Goal: Task Accomplishment & Management: Use online tool/utility

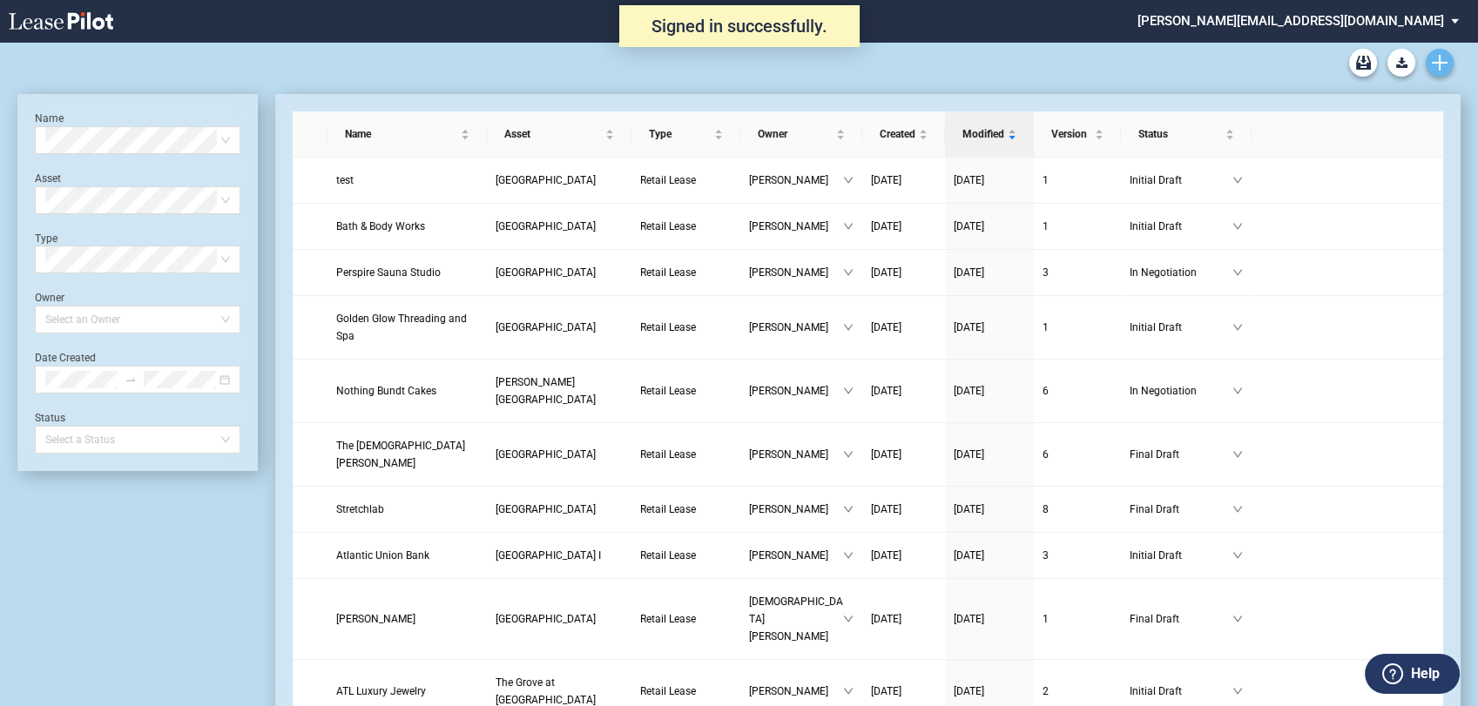
click at [1444, 57] on icon "Create new document" at bounding box center [1440, 63] width 16 height 16
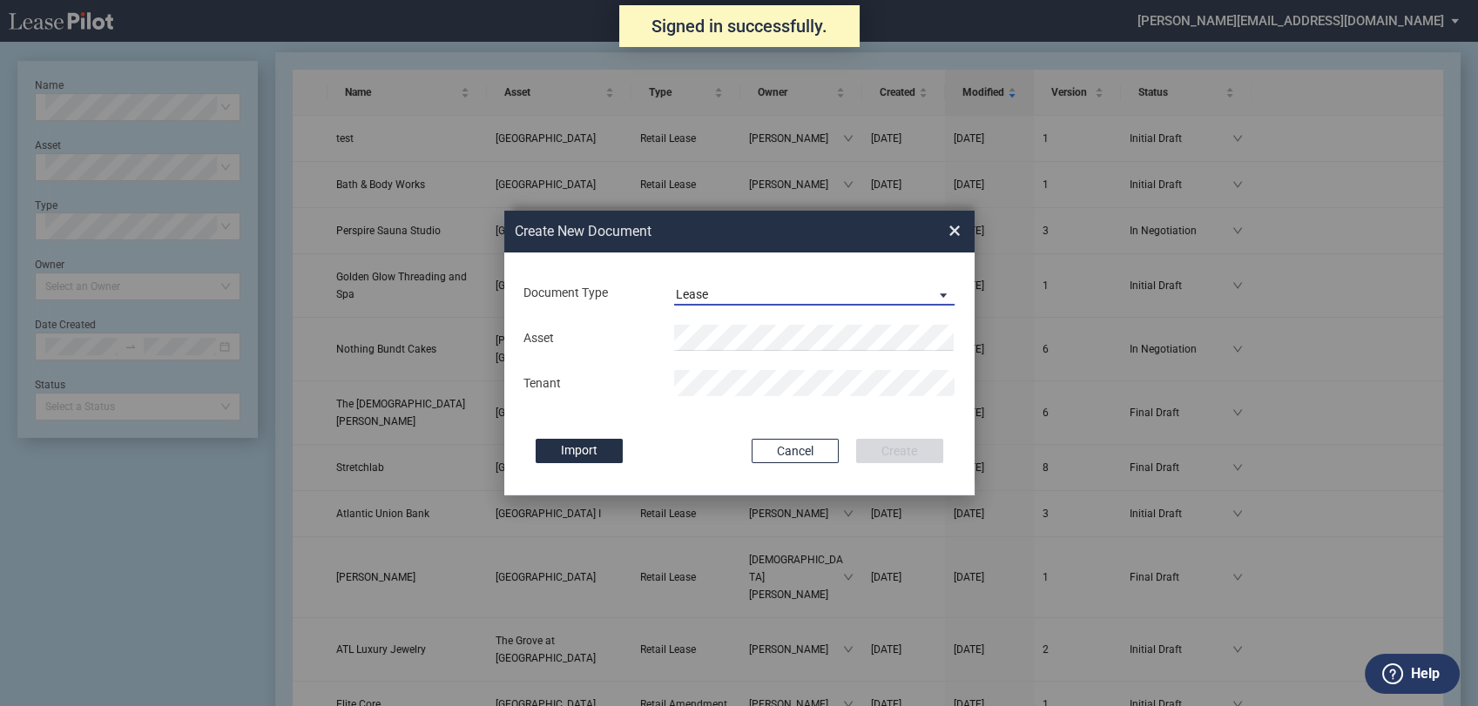
click at [746, 304] on md-select-value "Lease" at bounding box center [814, 293] width 281 height 26
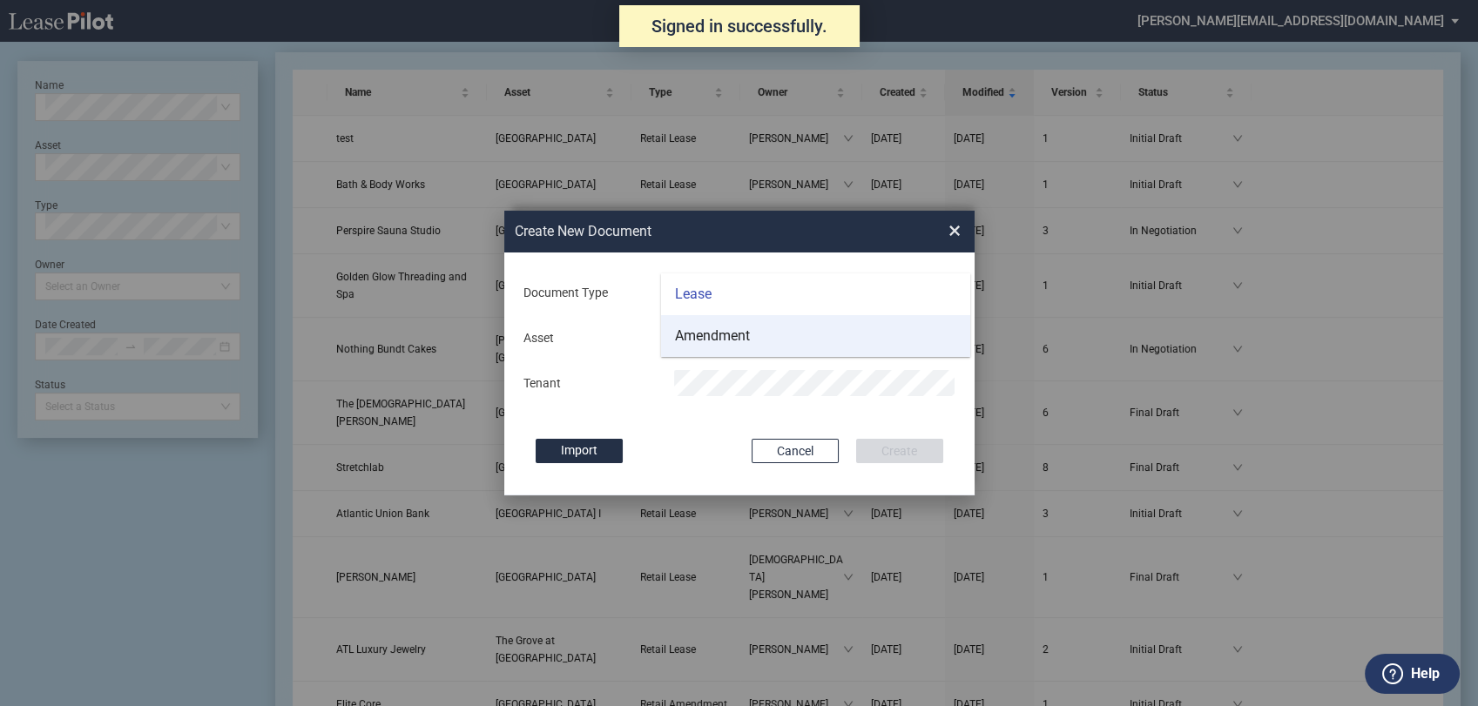
click at [742, 336] on div "Amendment" at bounding box center [712, 336] width 75 height 19
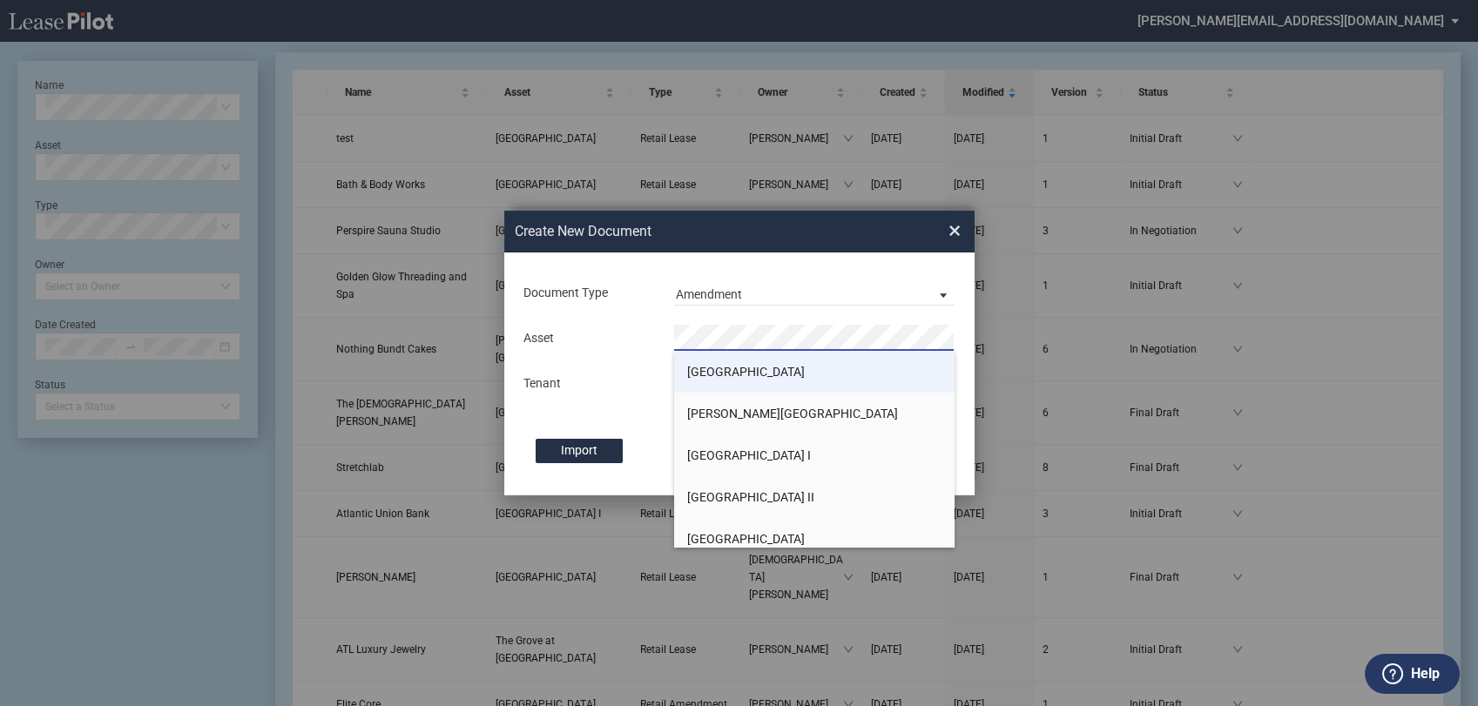
click at [744, 381] on li "[GEOGRAPHIC_DATA]" at bounding box center [814, 372] width 281 height 42
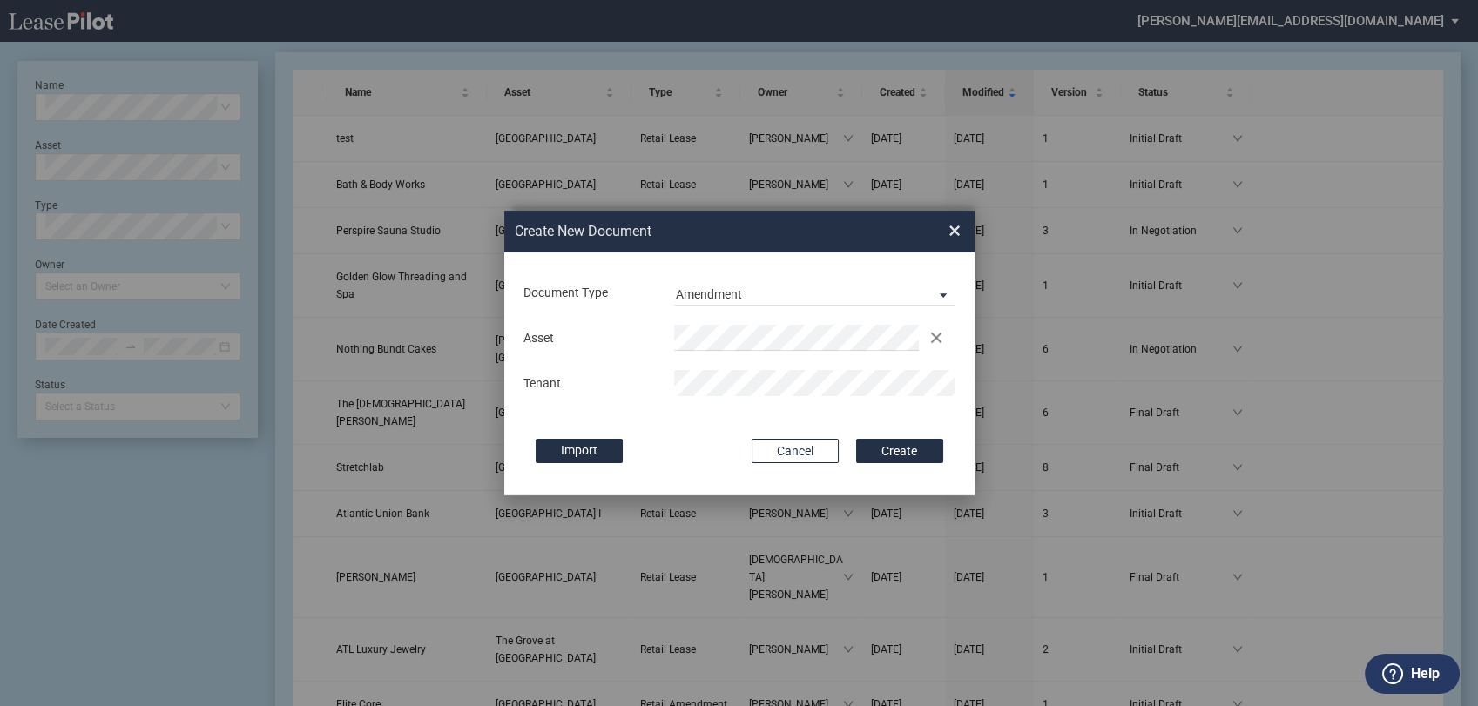
click at [639, 387] on div "Tenant" at bounding box center [739, 383] width 453 height 26
click at [913, 456] on button "Create" at bounding box center [899, 451] width 87 height 24
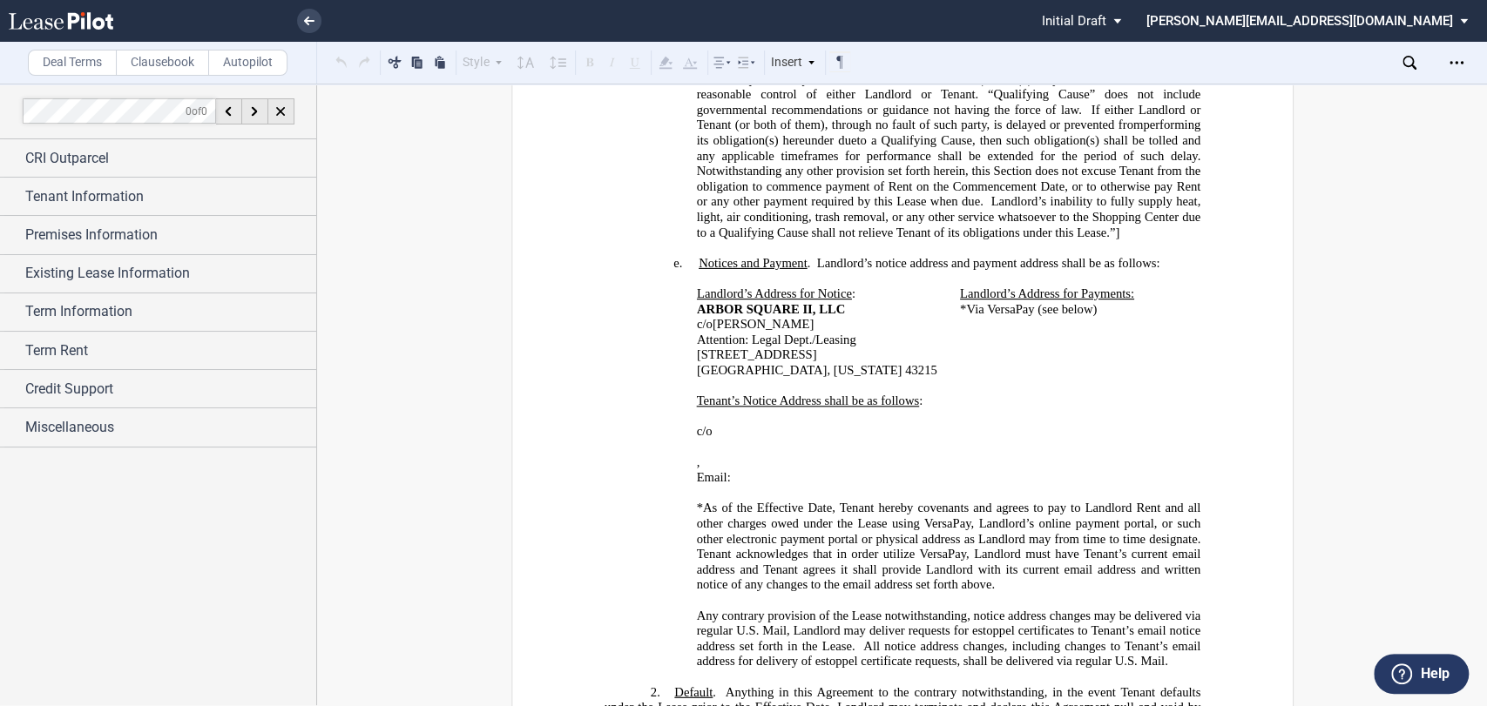
scroll to position [968, 0]
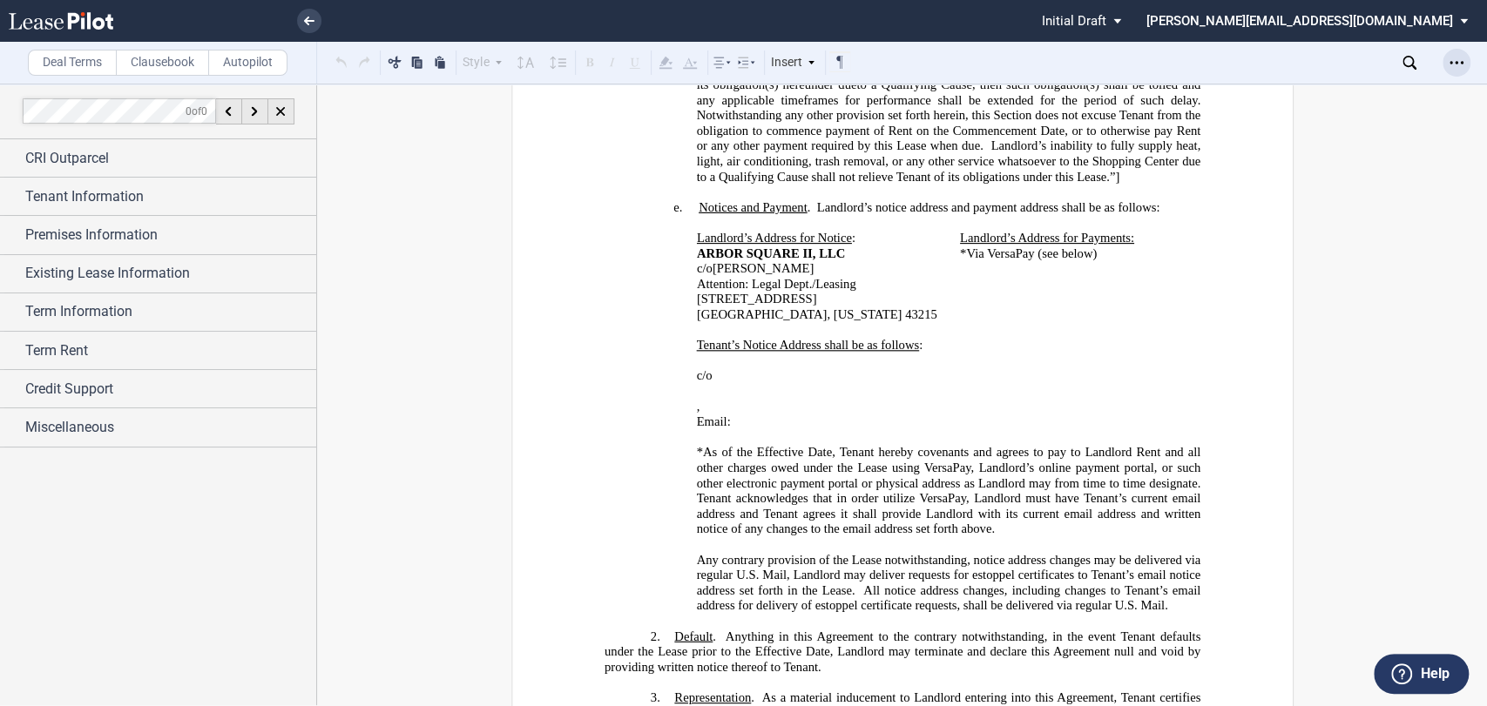
click at [1467, 65] on div "Open Lease options menu" at bounding box center [1456, 63] width 28 height 28
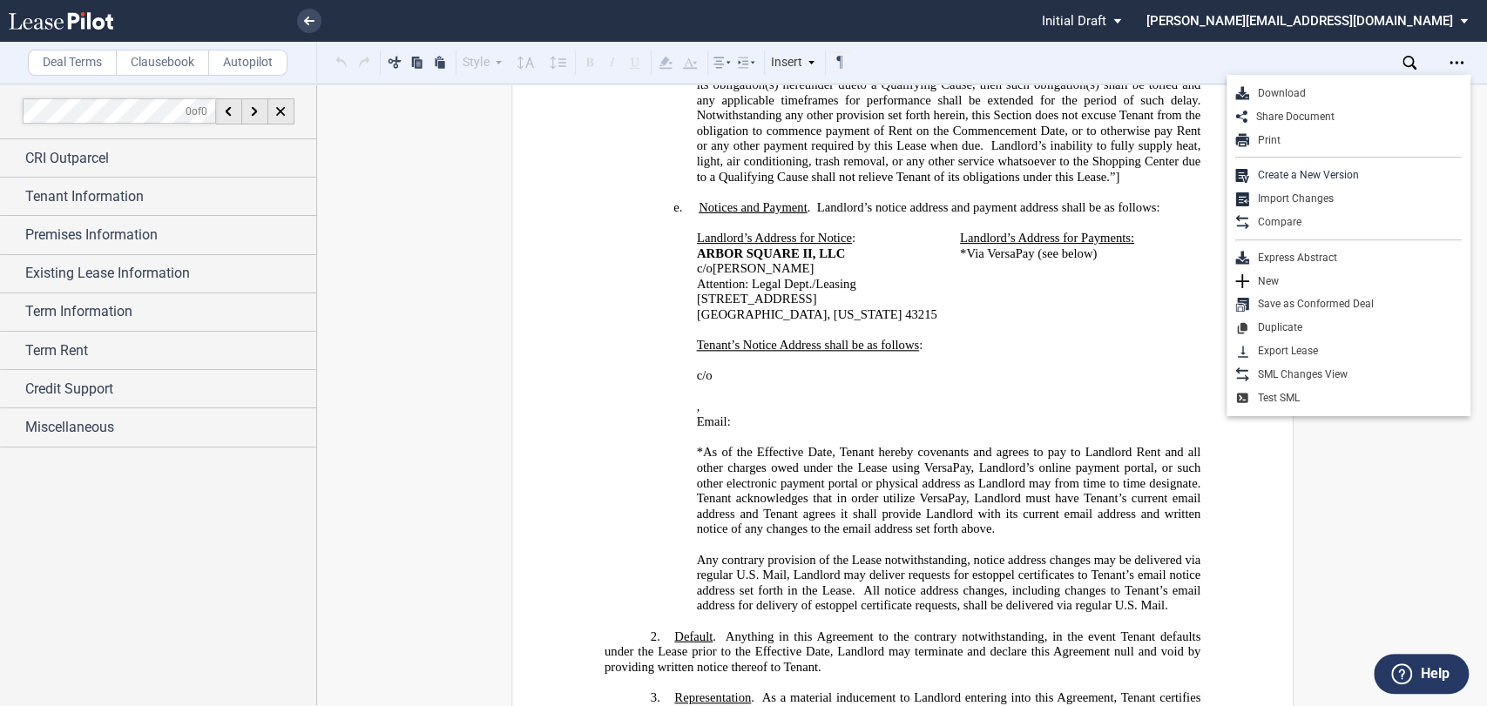
click at [1307, 96] on div "Download" at bounding box center [1355, 93] width 213 height 15
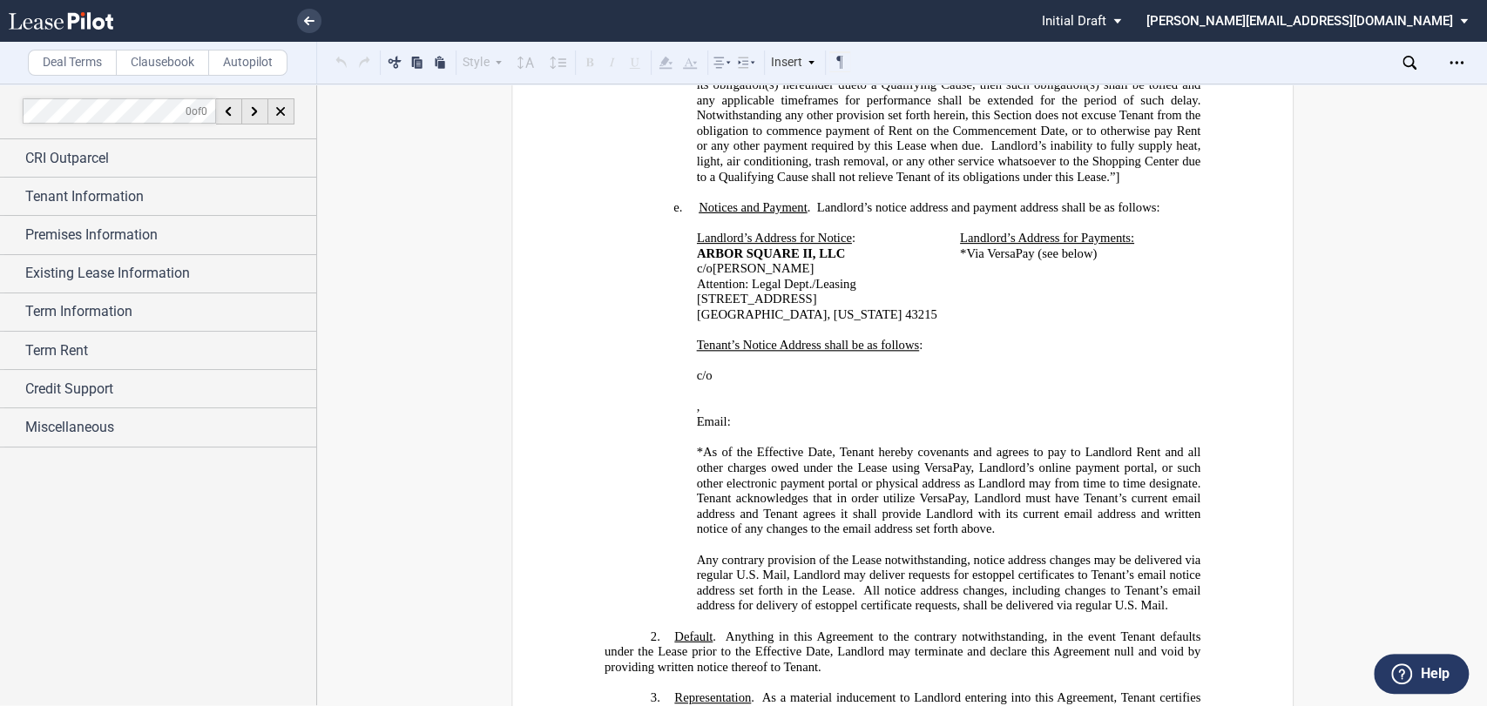
click at [85, 27] on icon at bounding box center [61, 20] width 105 height 17
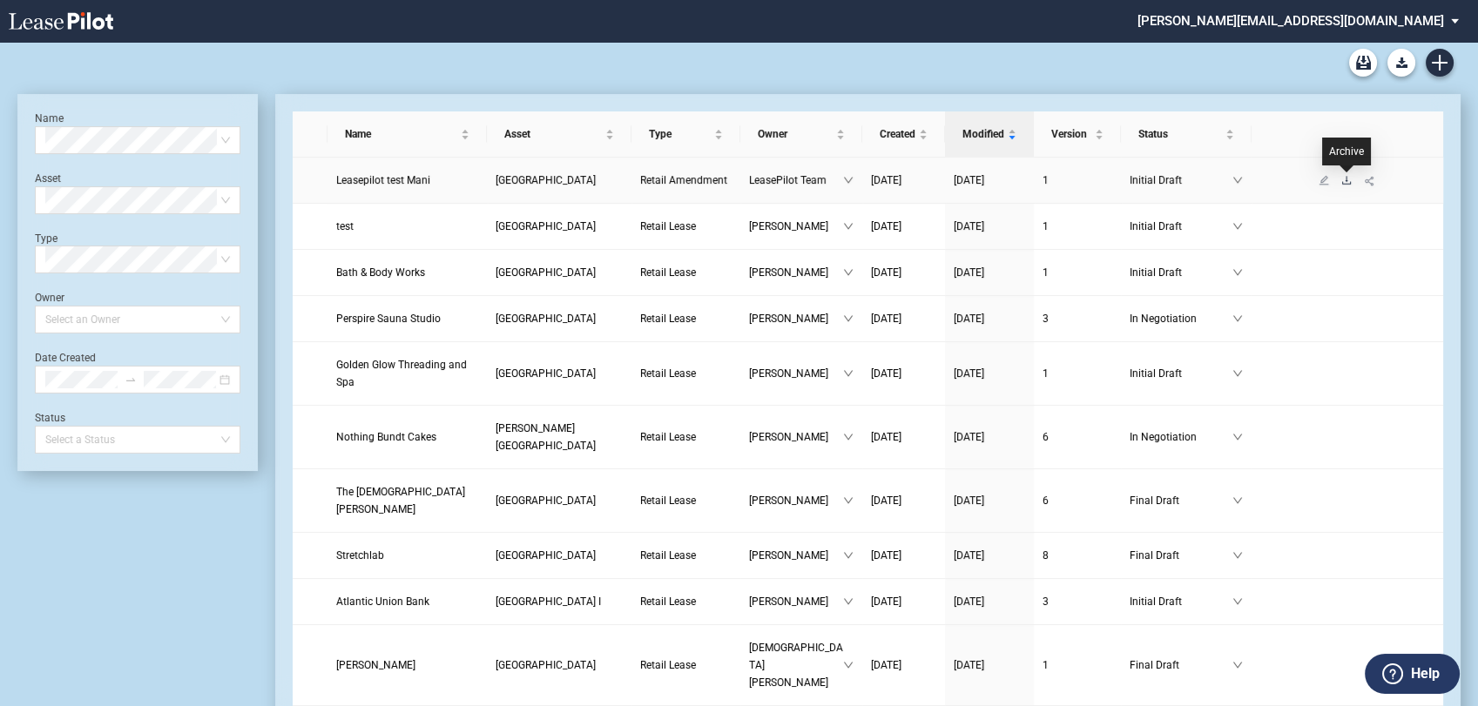
click at [1347, 180] on icon "download" at bounding box center [1346, 180] width 10 height 10
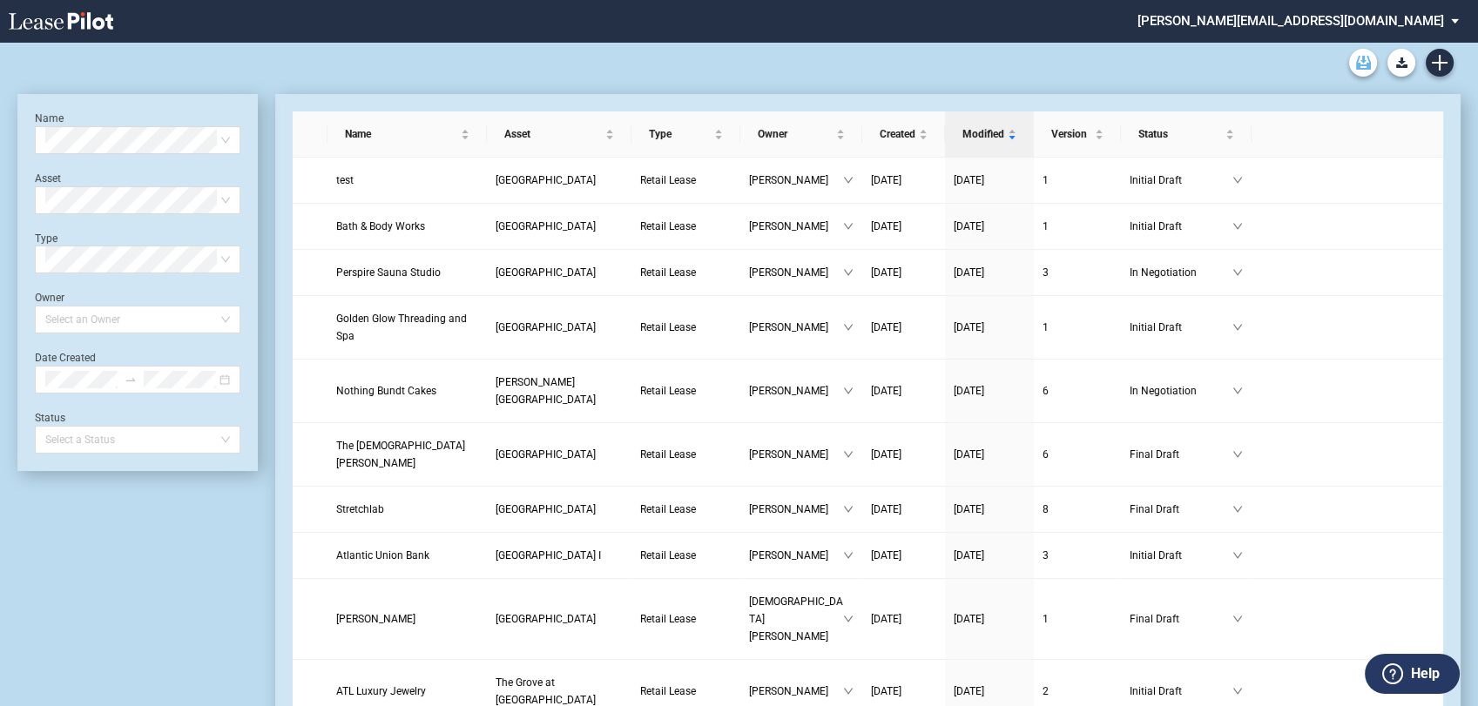
click at [1358, 64] on use "Archive" at bounding box center [1363, 63] width 15 height 14
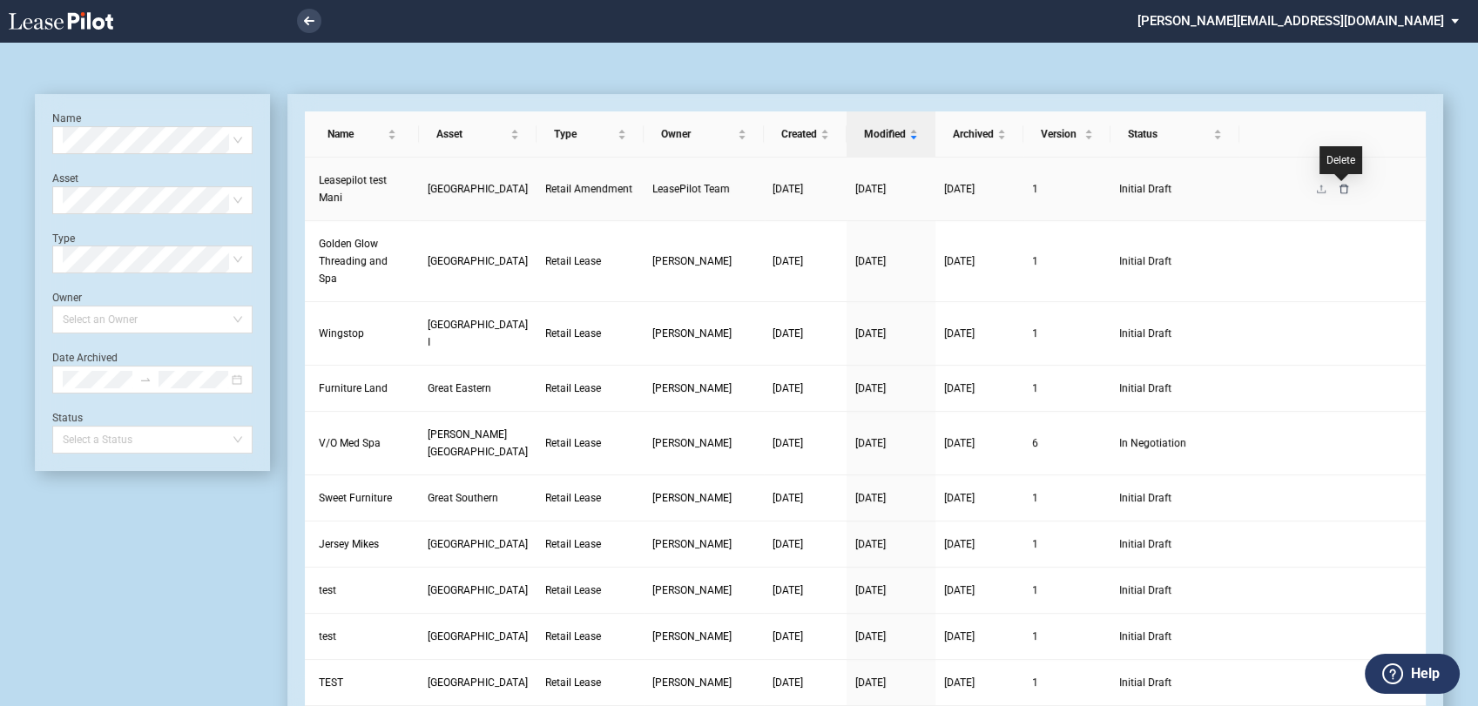
click at [1341, 186] on icon "delete" at bounding box center [1344, 189] width 9 height 10
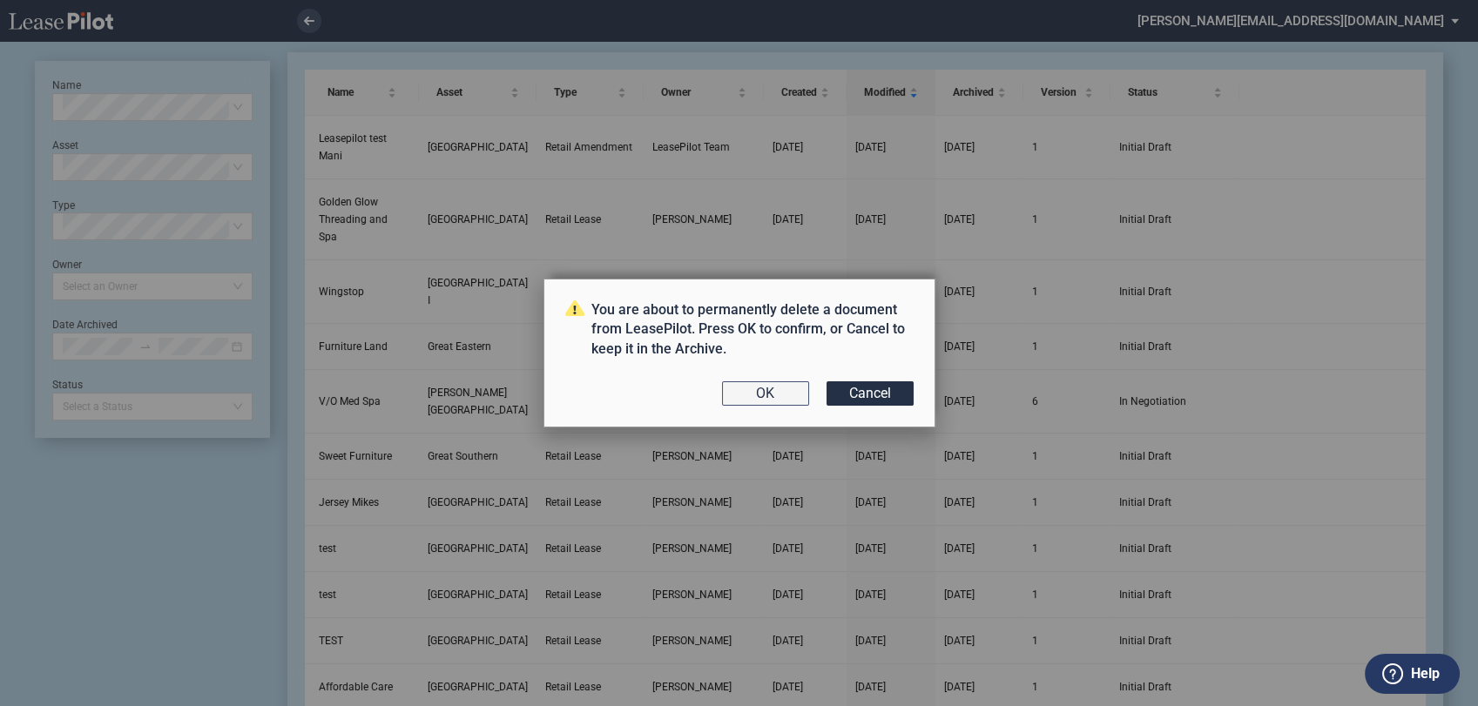
click at [766, 397] on button "OK" at bounding box center [765, 393] width 87 height 24
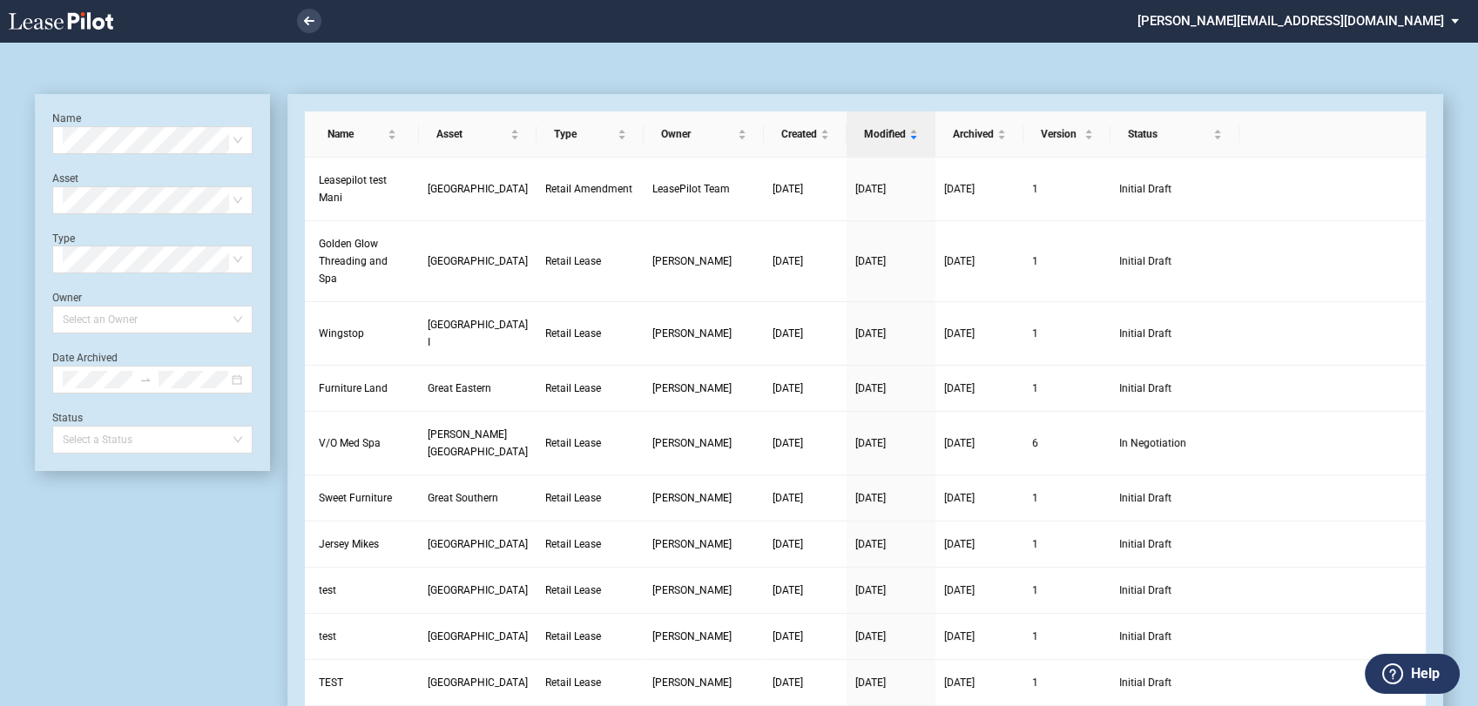
scroll to position [42, 0]
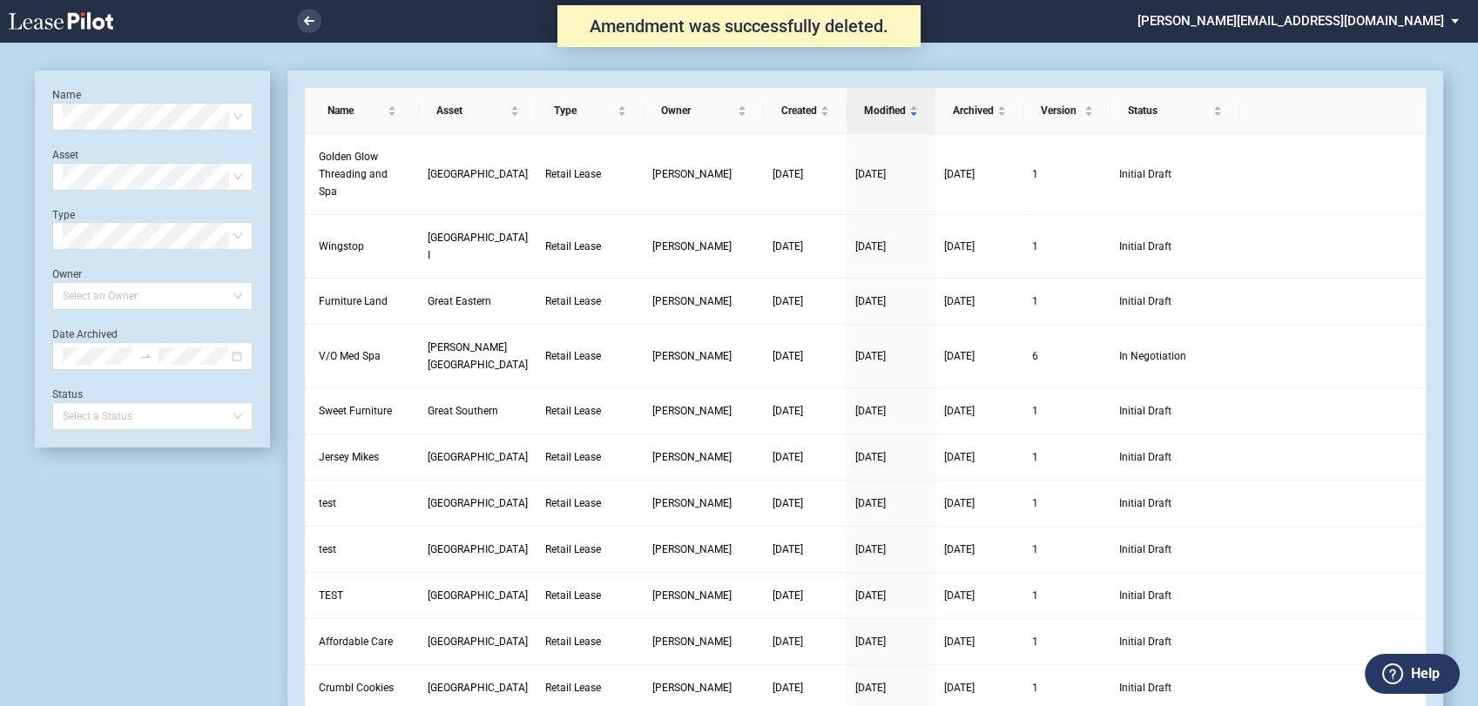
drag, startPoint x: 0, startPoint y: 0, endPoint x: 1435, endPoint y: 29, distance: 1435.6
click at [1435, 29] on md-select "[PERSON_NAME][EMAIL_ADDRESS][DOMAIN_NAME] Change Password 2-Factor Authenticati…" at bounding box center [1305, 19] width 338 height 39
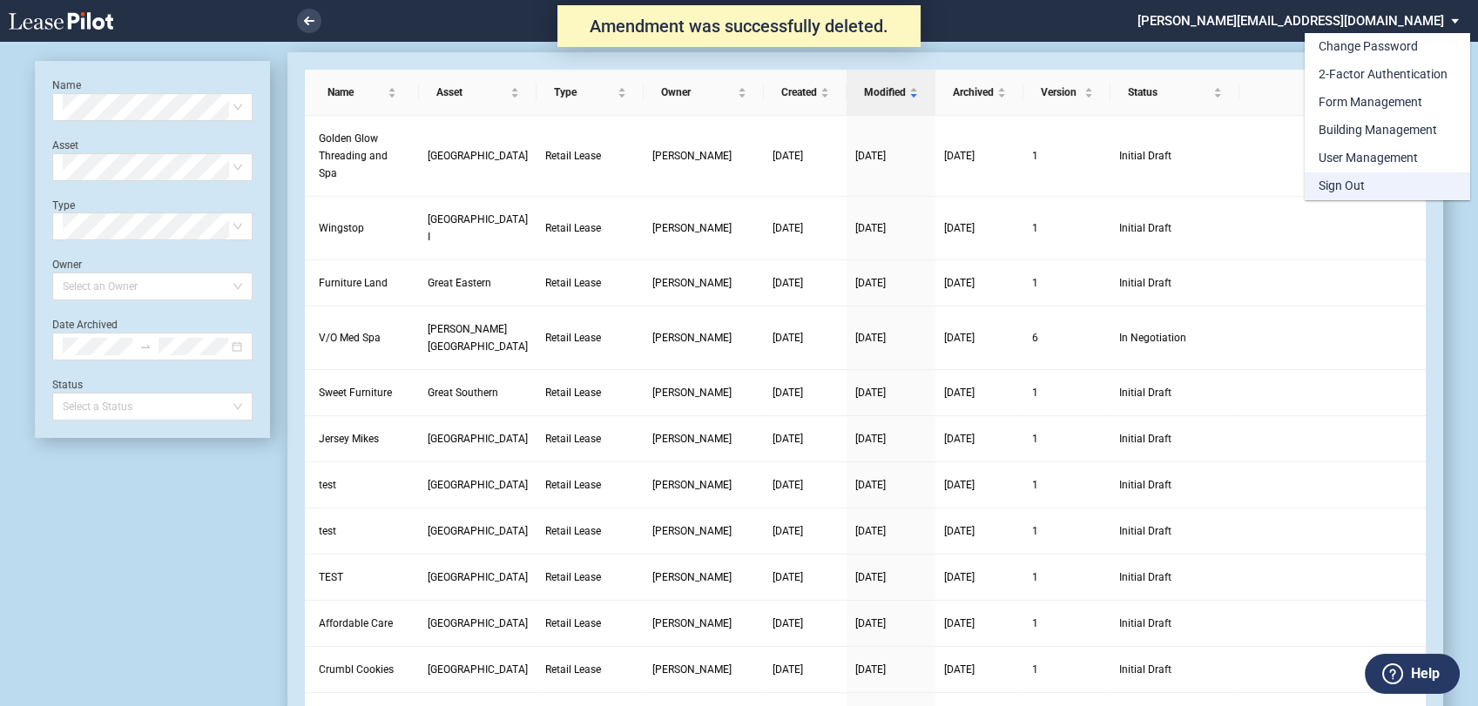
click at [1353, 176] on md-option "Sign Out" at bounding box center [1387, 186] width 165 height 28
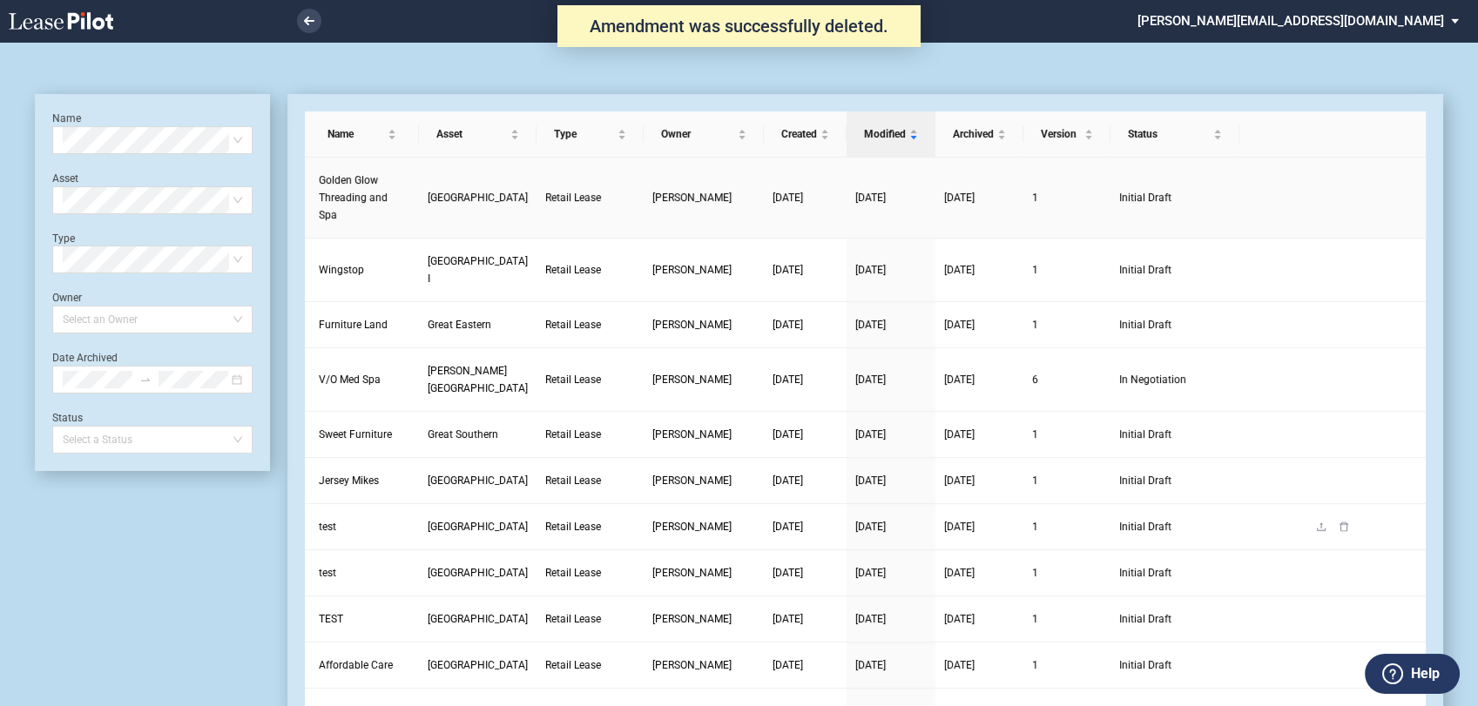
scroll to position [42, 0]
